Goal: Find specific page/section: Find specific page/section

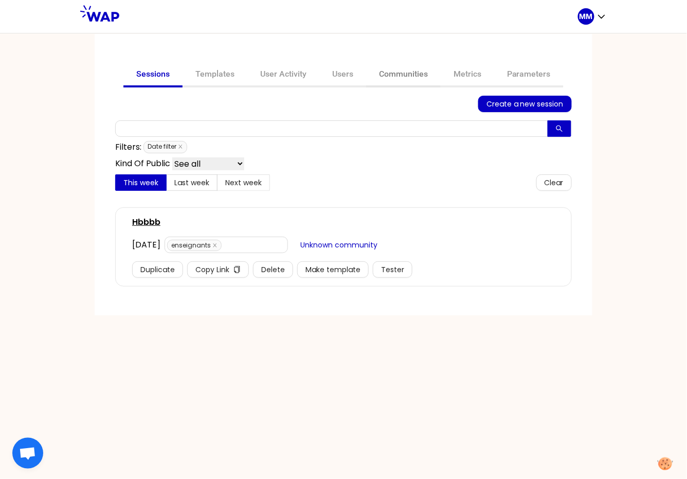
click at [423, 69] on link "Communities" at bounding box center [403, 75] width 75 height 25
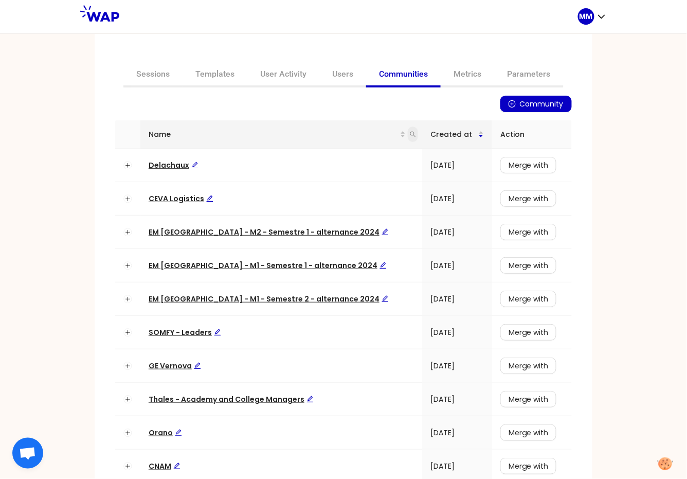
click at [410, 134] on icon "search" at bounding box center [413, 134] width 6 height 6
type input "op"
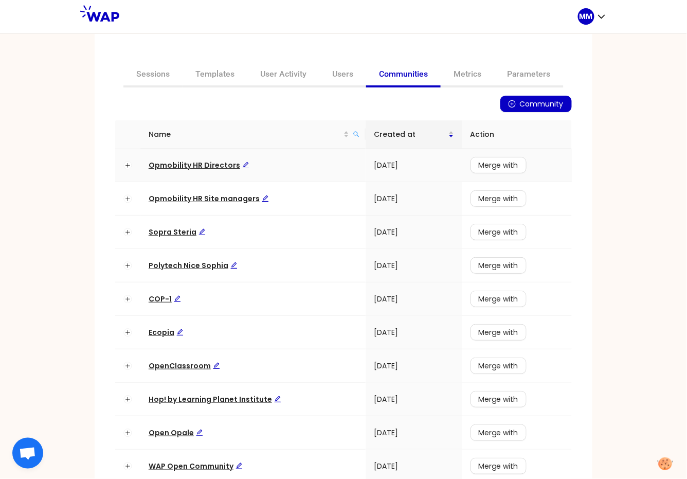
click at [206, 160] on span "Opmobility HR Directors" at bounding box center [199, 165] width 101 height 10
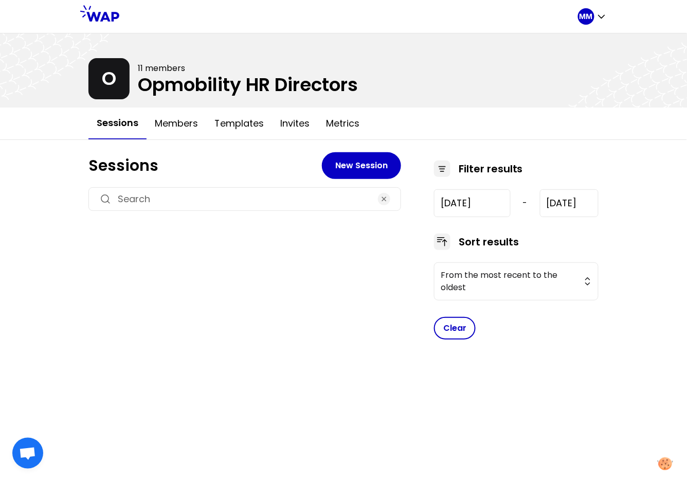
type input "2025-2-27"
type input "2025-6-18"
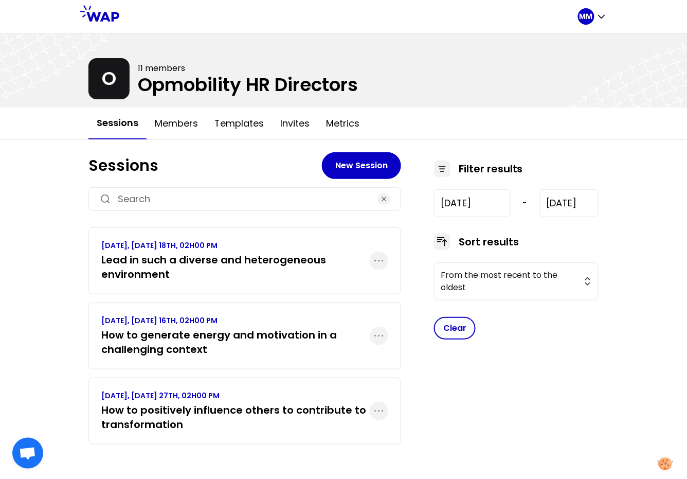
click at [199, 262] on h3 "Lead in such a diverse and heterogeneous environment" at bounding box center [235, 267] width 269 height 29
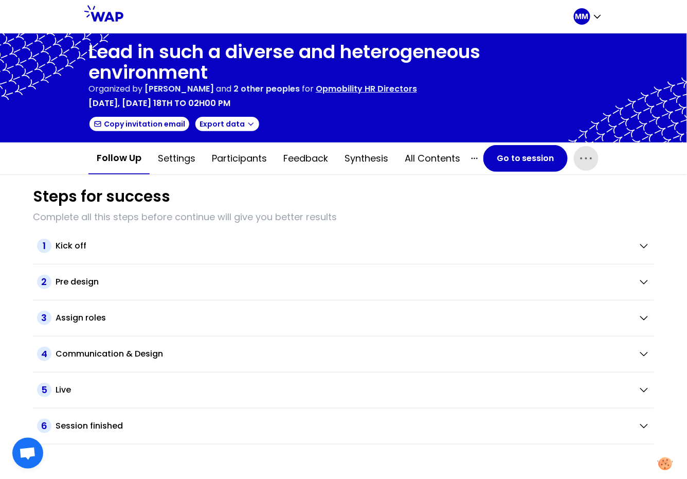
click at [589, 161] on icon "button" at bounding box center [586, 158] width 16 height 16
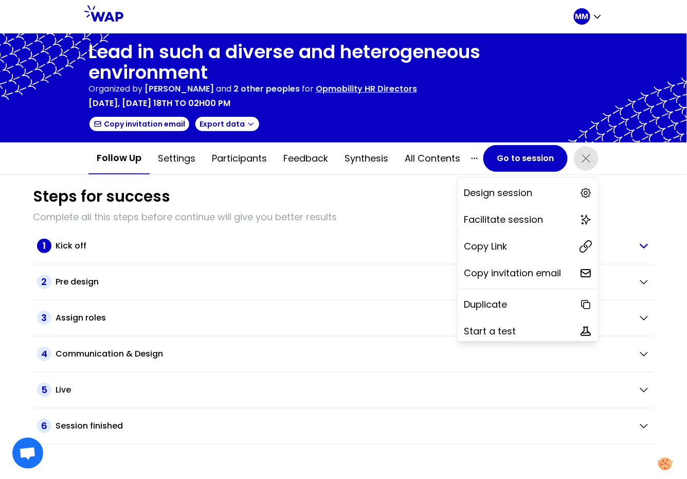
click at [481, 248] on p "Copy Link" at bounding box center [485, 246] width 43 height 14
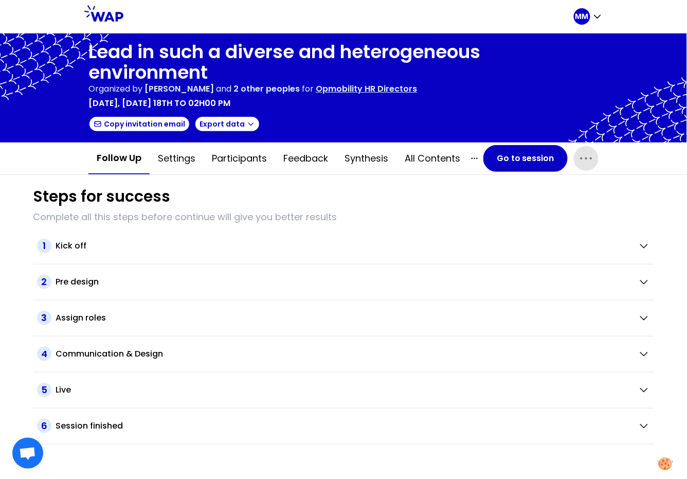
click at [176, 58] on h1 "Lead in such a diverse and heterogeneous environment" at bounding box center [343, 62] width 510 height 41
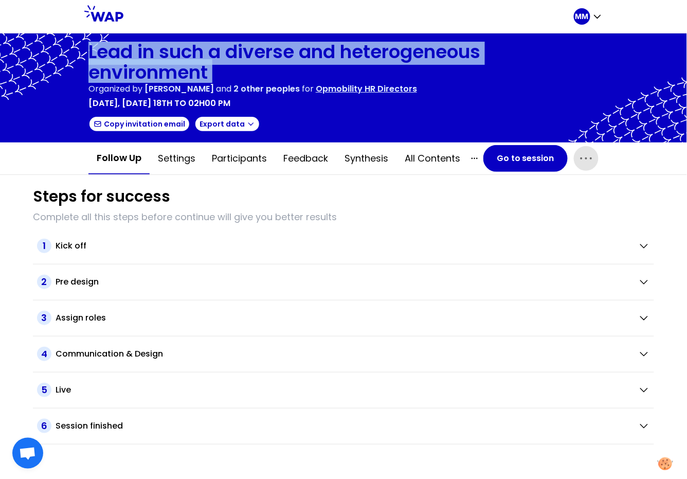
click at [176, 58] on h1 "Lead in such a diverse and heterogeneous environment" at bounding box center [343, 62] width 510 height 41
copy h1 "Lead in such a diverse and heterogeneous environment"
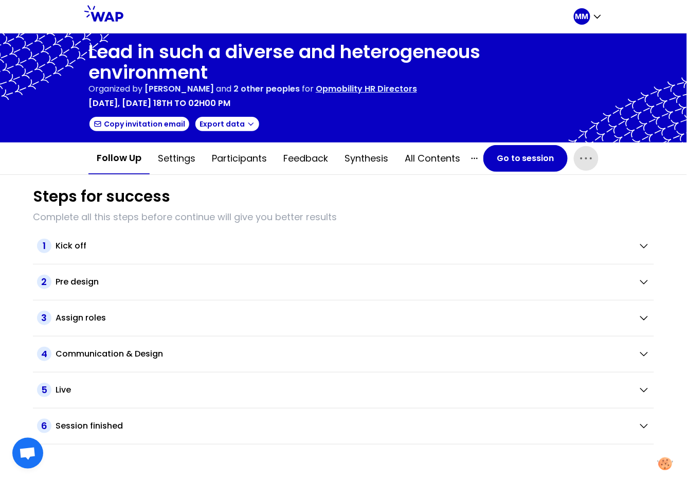
click at [411, 87] on p "Opmobility HR Directors" at bounding box center [366, 89] width 101 height 12
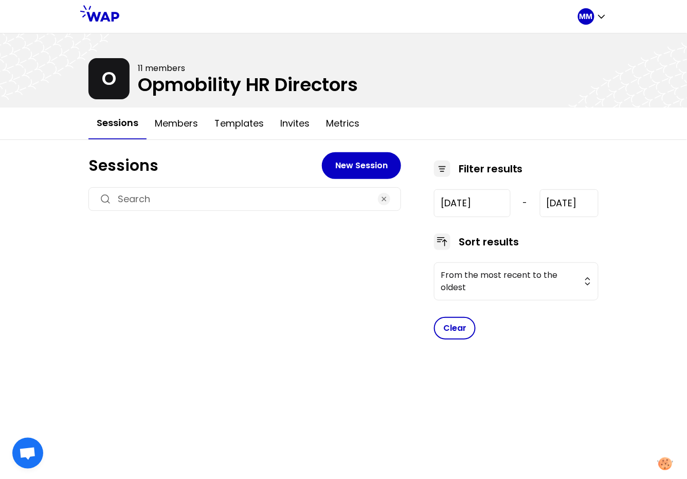
type input "2025-2-27"
type input "2025-6-18"
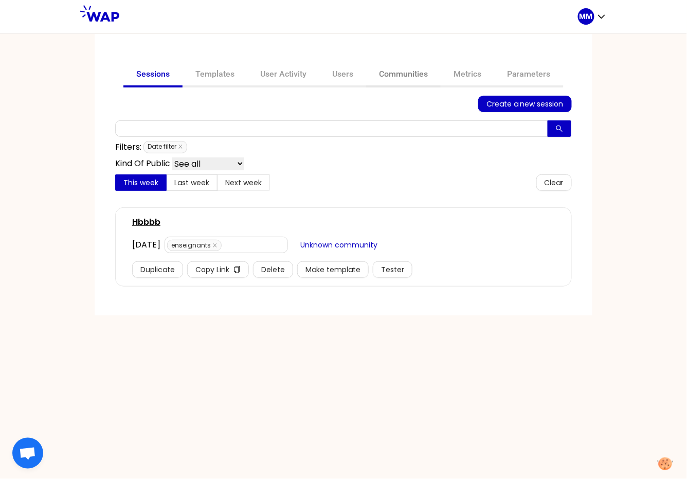
click at [406, 73] on link "Communities" at bounding box center [403, 75] width 75 height 25
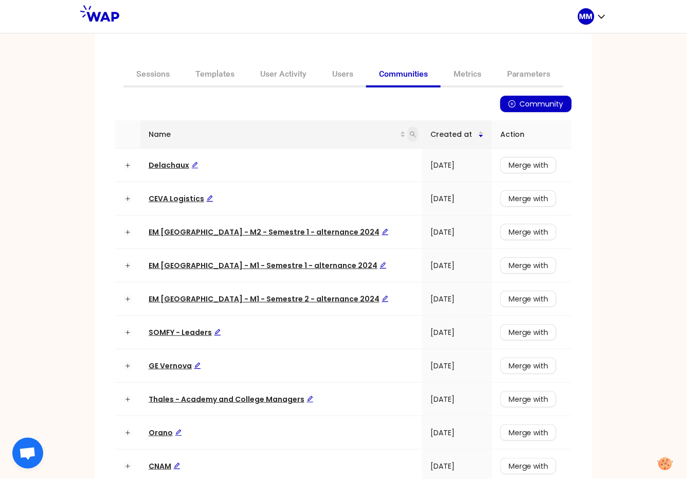
click at [408, 130] on span at bounding box center [413, 134] width 10 height 15
type input "cnam"
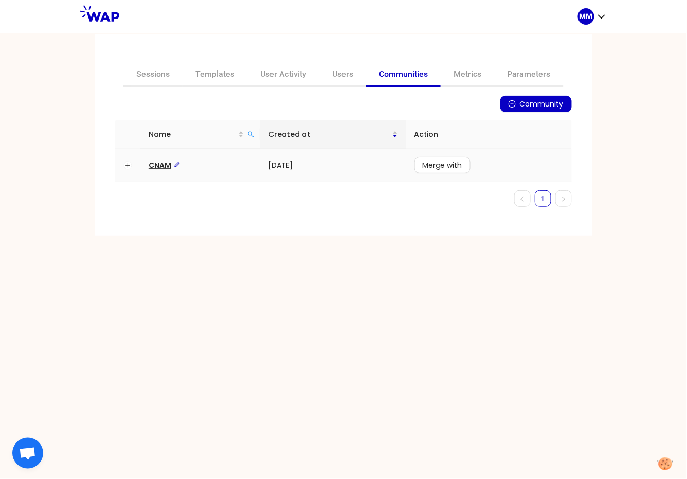
click at [163, 165] on span "CNAM" at bounding box center [165, 165] width 32 height 10
